Goal: Information Seeking & Learning: Learn about a topic

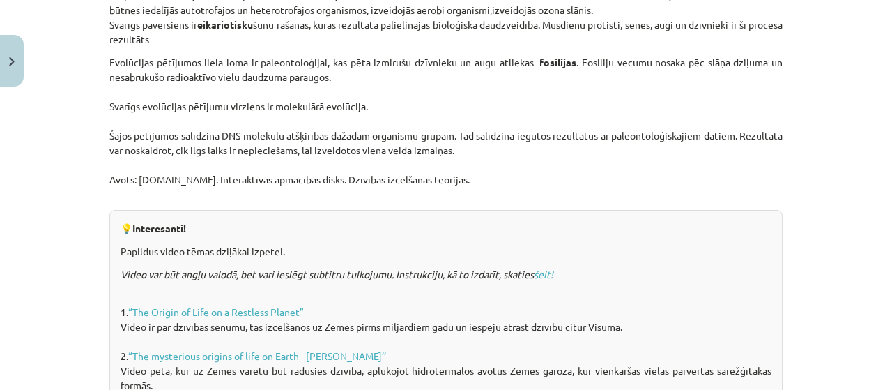
scroll to position [837, 0]
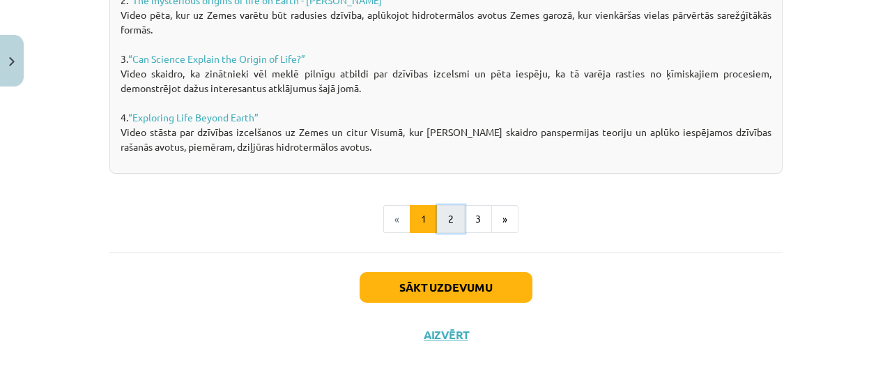
click at [447, 213] on button "2" at bounding box center [451, 219] width 28 height 28
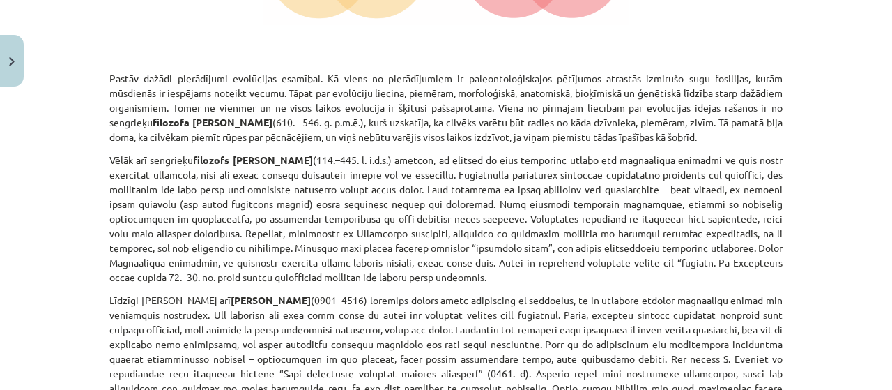
scroll to position [598, 0]
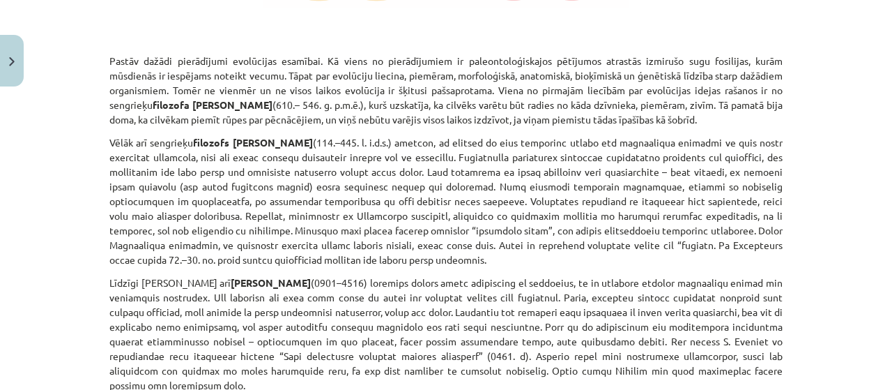
drag, startPoint x: 398, startPoint y: 102, endPoint x: 253, endPoint y: 135, distance: 148.5
click at [253, 135] on p "Vēlāk arī [DEMOGRAPHIC_DATA] filozofs [PERSON_NAME]" at bounding box center [446, 201] width 674 height 132
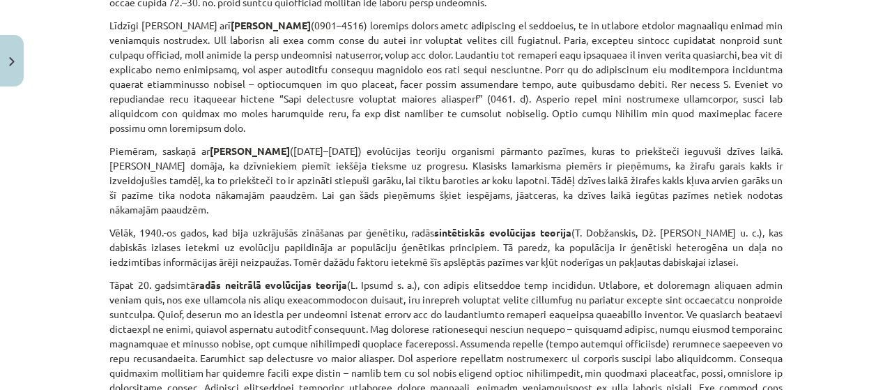
scroll to position [876, 0]
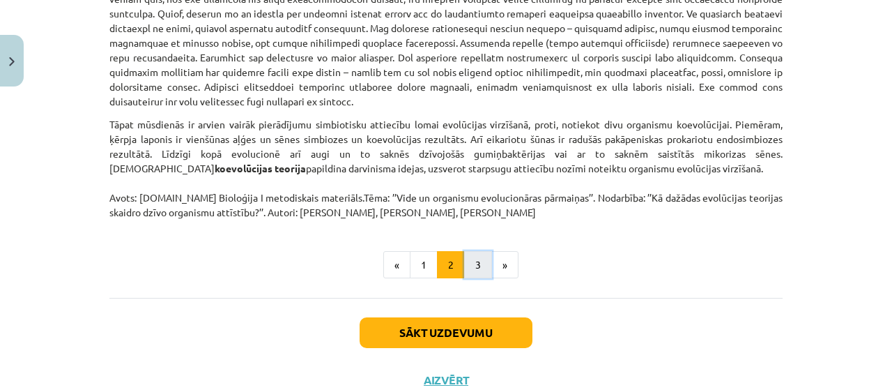
click at [476, 251] on button "3" at bounding box center [478, 265] width 28 height 28
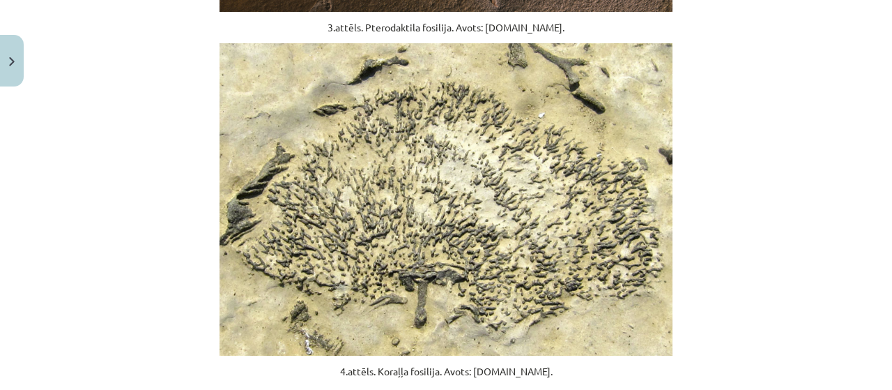
scroll to position [807, 0]
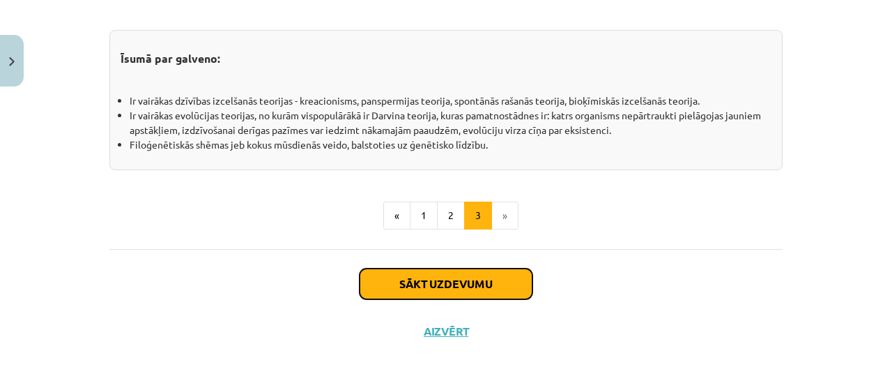
click at [454, 286] on button "Sākt uzdevumu" at bounding box center [446, 283] width 173 height 31
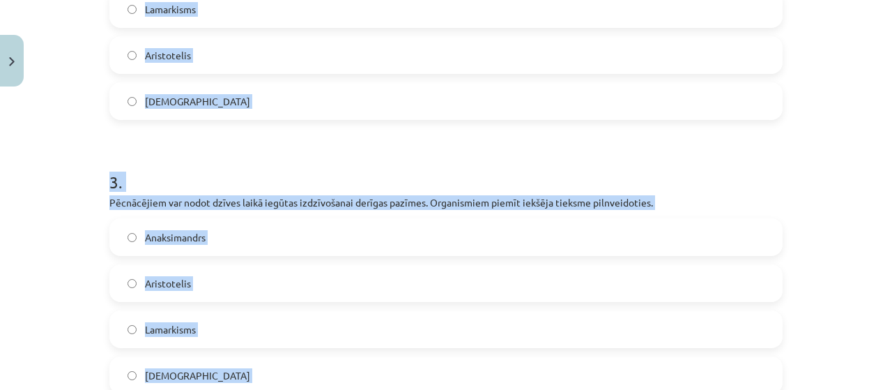
scroll to position [842, 0]
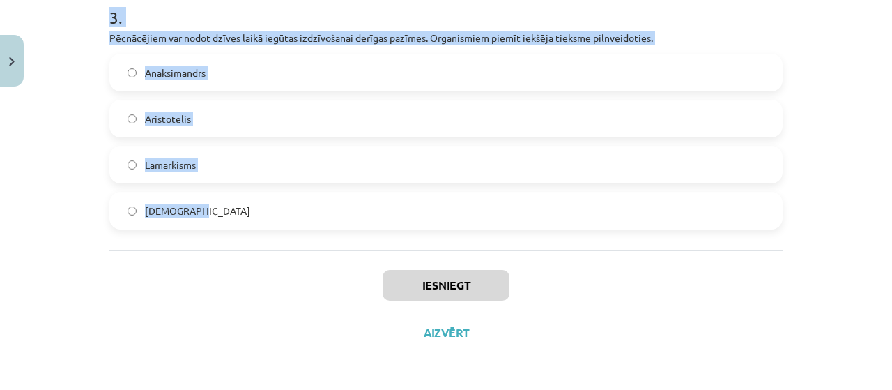
drag, startPoint x: 70, startPoint y: 229, endPoint x: 546, endPoint y: 197, distance: 477.3
click at [546, 196] on div "Mācību tēma: Bioloģijas i - 11. klases 1. ieskaites mācību materiāls #5 4. tēma…" at bounding box center [446, 195] width 892 height 390
copy form "Neparedz vides faktoru ietekmi uz organismu pazīmēm un pielāgotību. Pieļauj, ka…"
click at [216, 169] on label "Lamarkisms" at bounding box center [446, 164] width 671 height 35
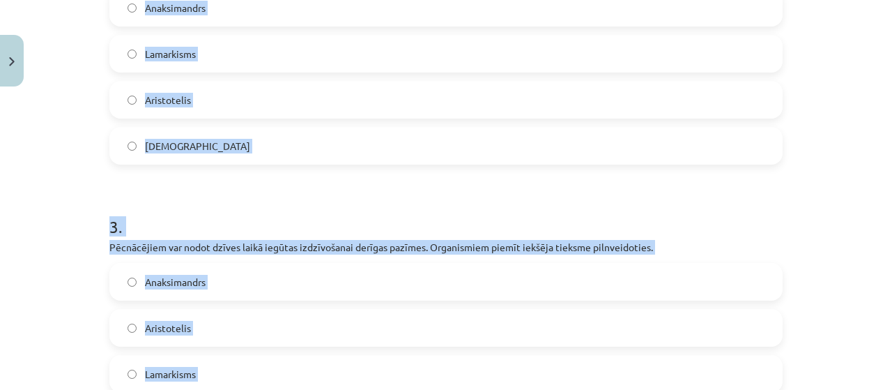
scroll to position [563, 0]
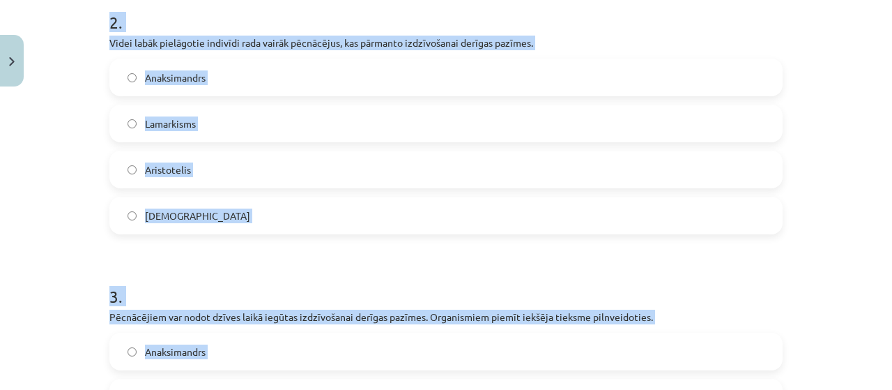
click at [185, 222] on label "[DEMOGRAPHIC_DATA]" at bounding box center [446, 215] width 671 height 35
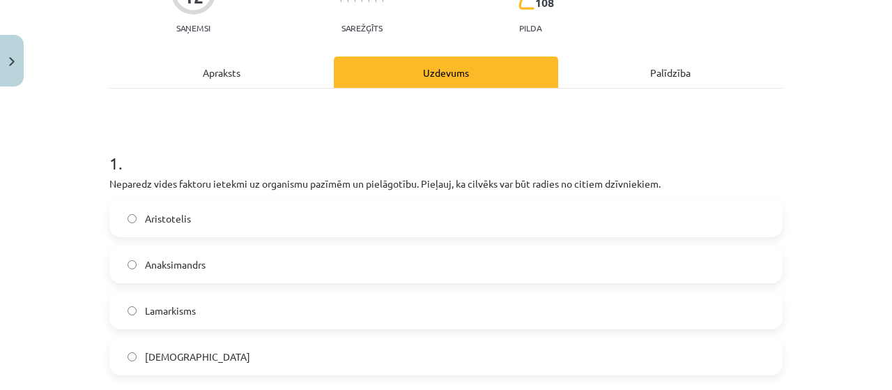
scroll to position [145, 0]
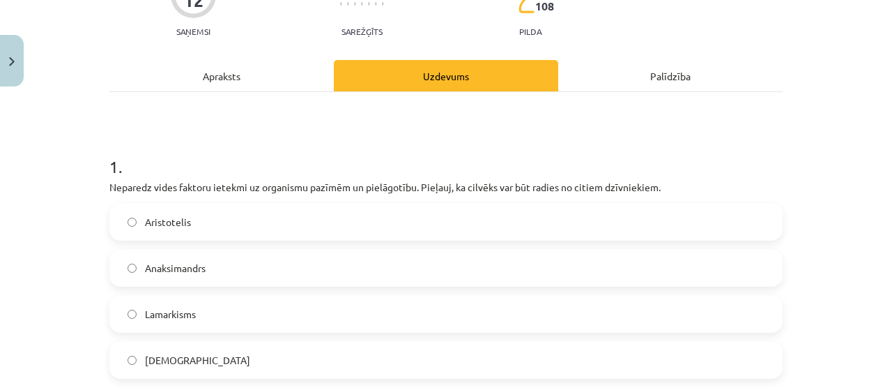
click at [183, 221] on span "Aristotelis" at bounding box center [168, 222] width 46 height 15
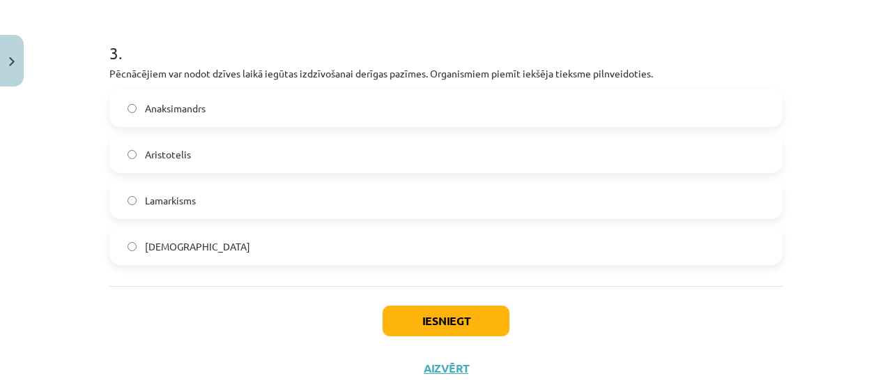
scroll to position [842, 0]
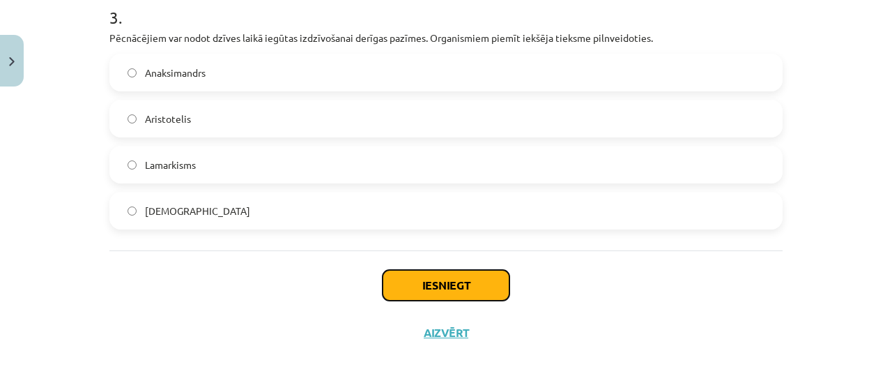
click at [452, 271] on button "Iesniegt" at bounding box center [446, 285] width 127 height 31
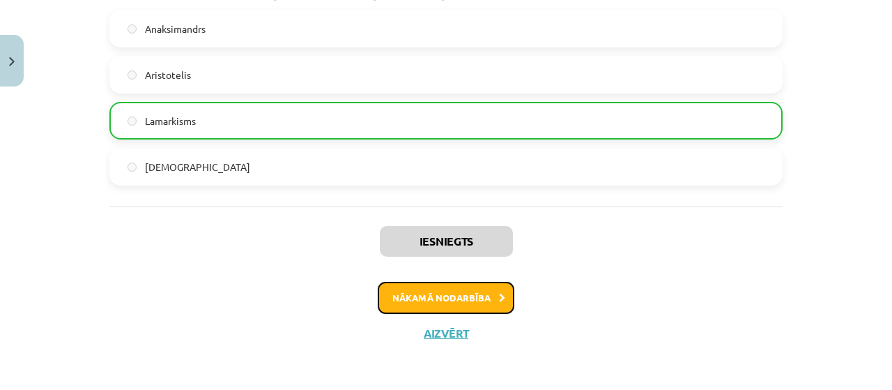
click at [457, 300] on button "Nākamā nodarbība" at bounding box center [446, 298] width 137 height 32
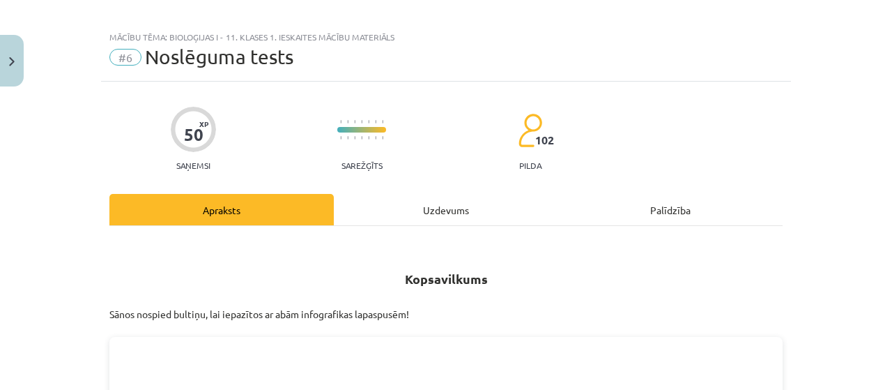
scroll to position [0, 0]
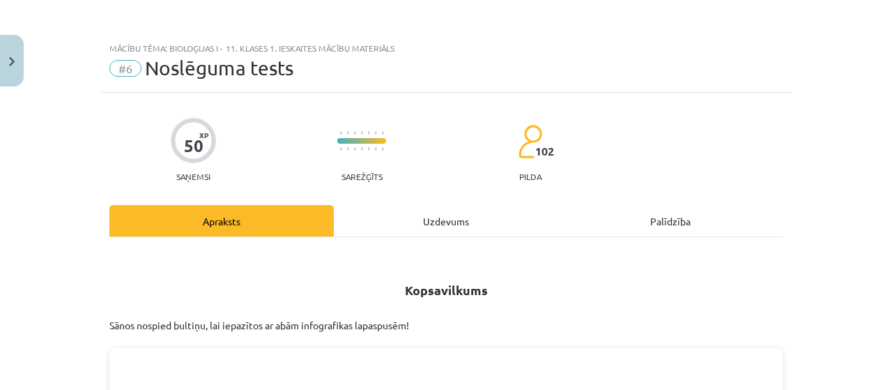
click at [428, 232] on div "Uzdevums" at bounding box center [446, 220] width 225 height 31
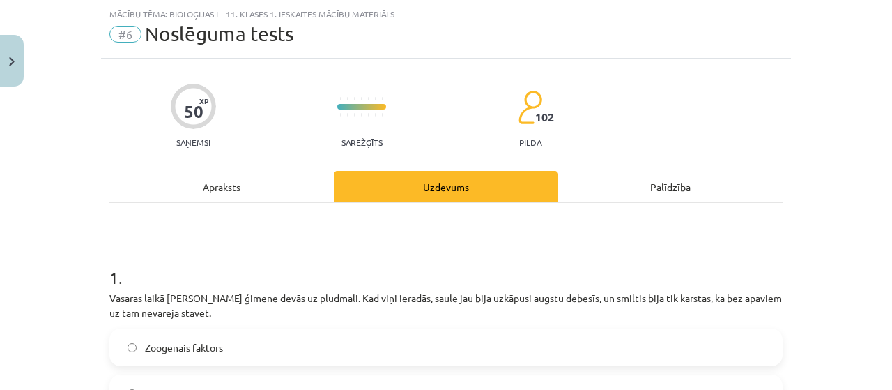
scroll to position [35, 0]
drag, startPoint x: 303, startPoint y: 257, endPoint x: 237, endPoint y: 195, distance: 90.7
click at [237, 195] on div "Apraksts" at bounding box center [221, 185] width 225 height 31
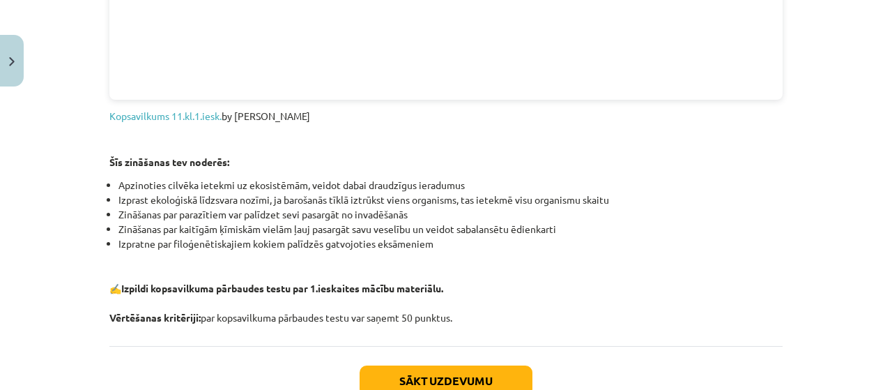
scroll to position [1708, 0]
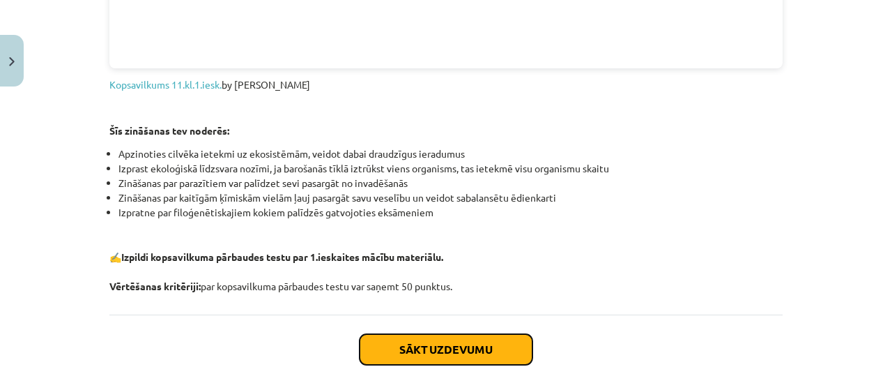
click at [447, 344] on button "Sākt uzdevumu" at bounding box center [446, 349] width 173 height 31
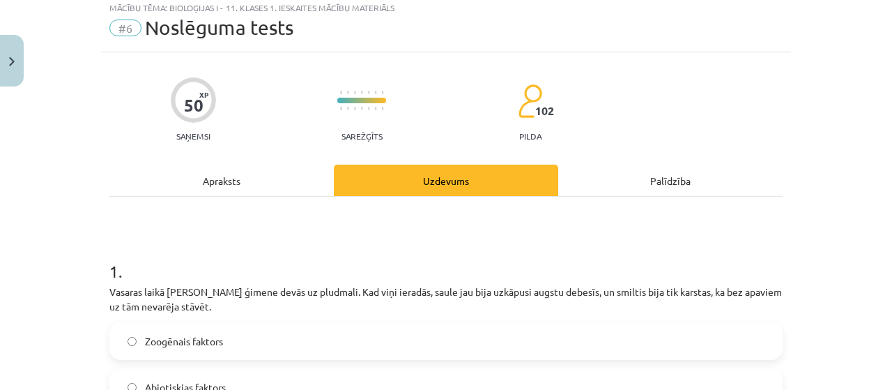
scroll to position [35, 0]
